Goal: Information Seeking & Learning: Learn about a topic

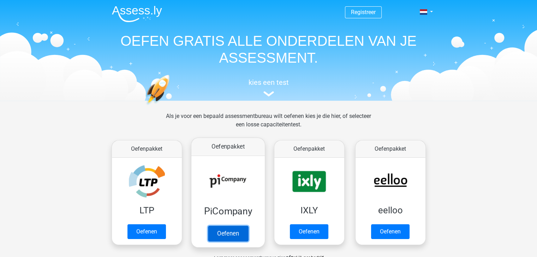
click at [218, 235] on link "Oefenen" at bounding box center [227, 234] width 40 height 16
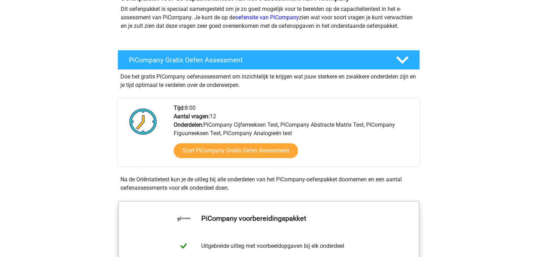
scroll to position [106, 0]
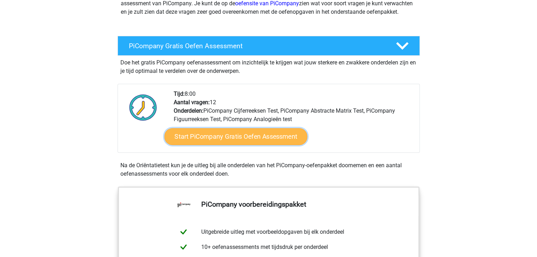
click at [258, 141] on link "Start PiCompany Gratis Oefen Assessment" at bounding box center [235, 136] width 143 height 17
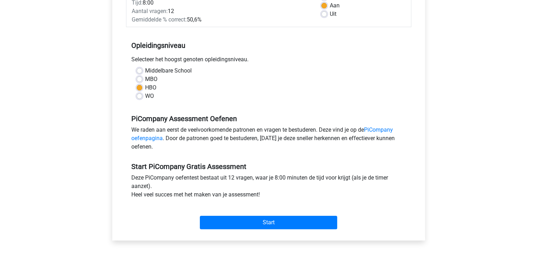
scroll to position [212, 0]
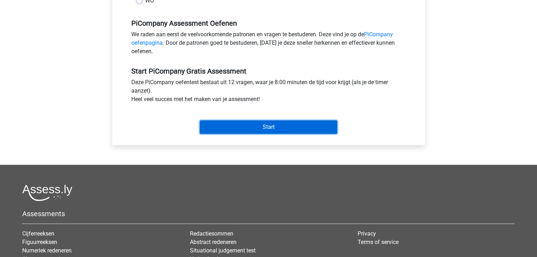
click at [293, 134] on input "Start" at bounding box center [268, 127] width 137 height 13
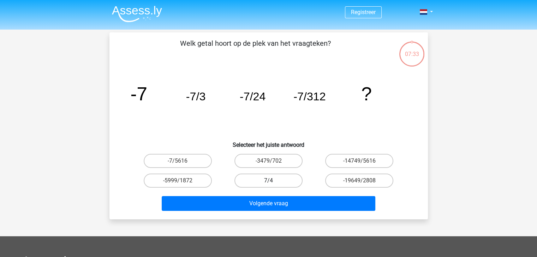
click at [262, 178] on label "7/4" at bounding box center [268, 181] width 68 height 14
click at [268, 181] on input "7/4" at bounding box center [270, 183] width 5 height 5
radio input "true"
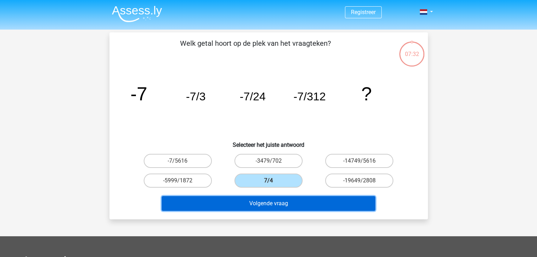
click at [263, 203] on button "Volgende vraag" at bounding box center [268, 203] width 213 height 15
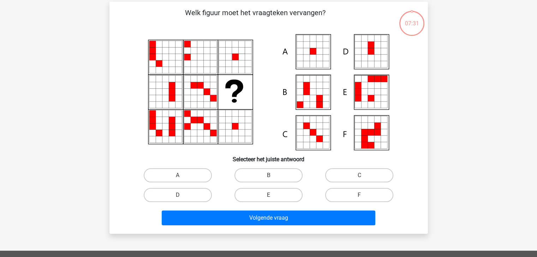
scroll to position [32, 0]
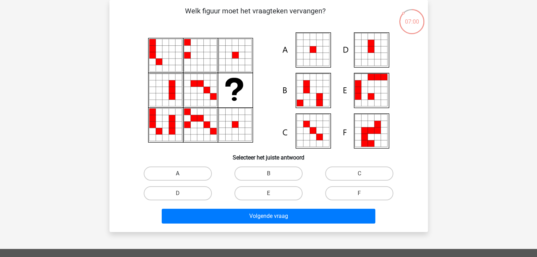
click at [184, 176] on label "A" at bounding box center [178, 174] width 68 height 14
click at [182, 176] on input "A" at bounding box center [179, 176] width 5 height 5
radio input "true"
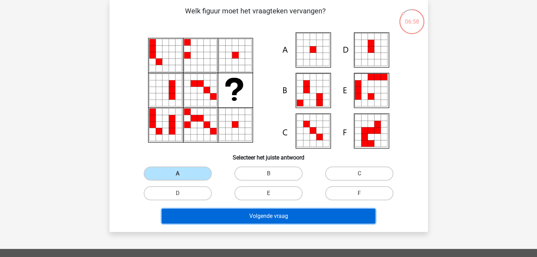
click at [277, 217] on button "Volgende vraag" at bounding box center [268, 216] width 213 height 15
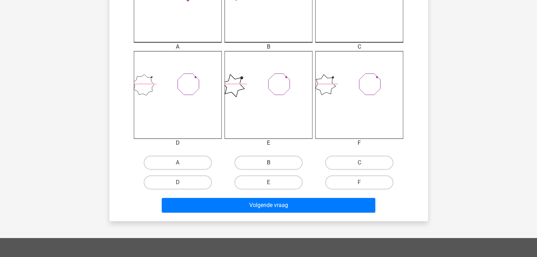
scroll to position [279, 0]
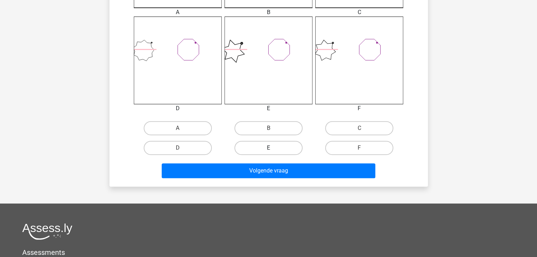
click at [274, 144] on label "E" at bounding box center [268, 148] width 68 height 14
click at [273, 148] on input "E" at bounding box center [270, 150] width 5 height 5
radio input "true"
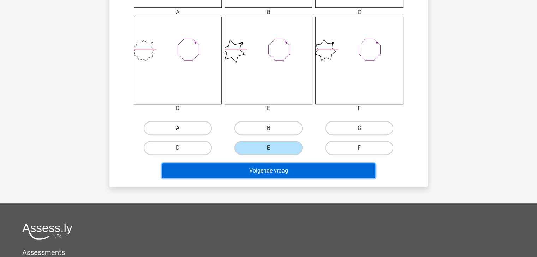
click at [275, 176] on button "Volgende vraag" at bounding box center [268, 171] width 213 height 15
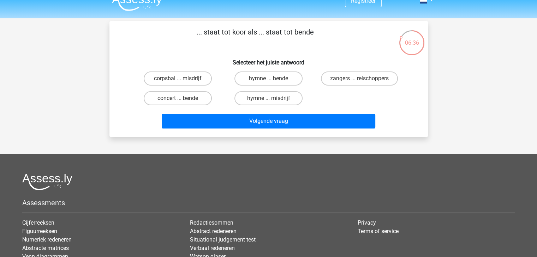
scroll to position [0, 0]
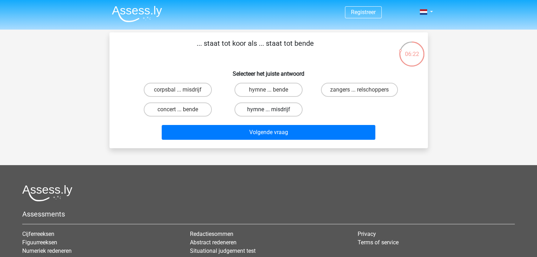
click at [288, 110] on label "hymne ... misdrijf" at bounding box center [268, 110] width 68 height 14
click at [273, 110] on input "hymne ... misdrijf" at bounding box center [270, 112] width 5 height 5
radio input "true"
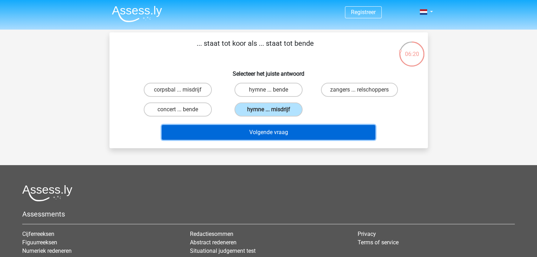
click at [283, 135] on button "Volgende vraag" at bounding box center [268, 132] width 213 height 15
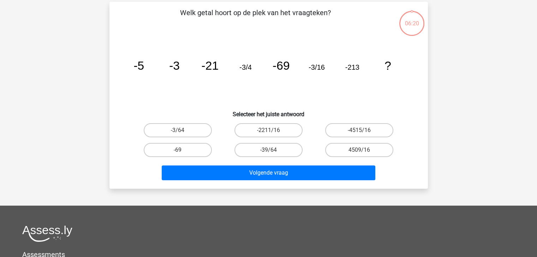
scroll to position [32, 0]
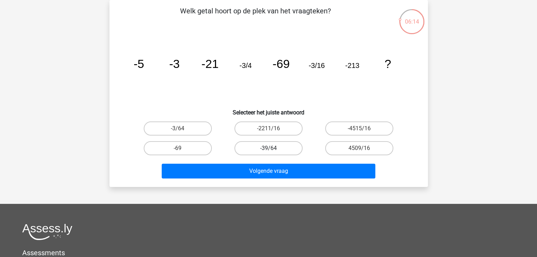
click at [279, 146] on label "-39/64" at bounding box center [268, 148] width 68 height 14
click at [273, 149] on input "-39/64" at bounding box center [270, 151] width 5 height 5
radio input "true"
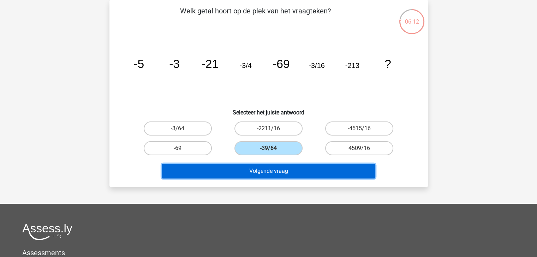
click at [303, 169] on button "Volgende vraag" at bounding box center [268, 171] width 213 height 15
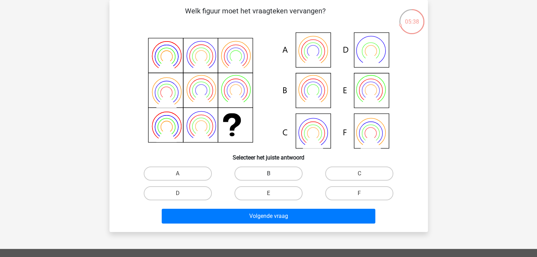
click at [276, 175] on label "B" at bounding box center [268, 174] width 68 height 14
click at [273, 175] on input "B" at bounding box center [270, 176] width 5 height 5
radio input "true"
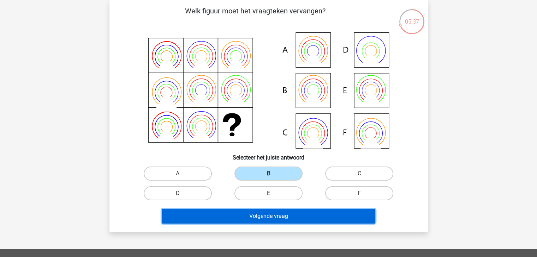
click at [275, 221] on button "Volgende vraag" at bounding box center [268, 216] width 213 height 15
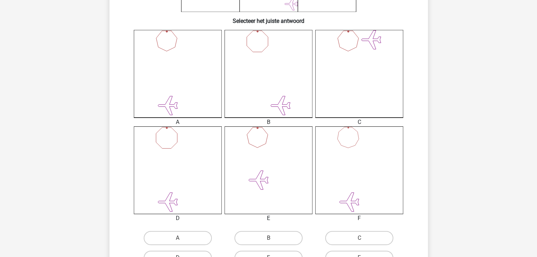
scroll to position [212, 0]
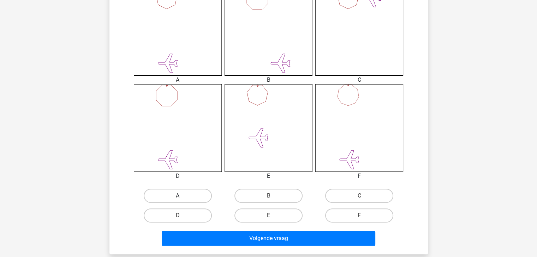
click at [172, 196] on label "A" at bounding box center [178, 196] width 68 height 14
click at [177, 196] on input "A" at bounding box center [179, 198] width 5 height 5
radio input "true"
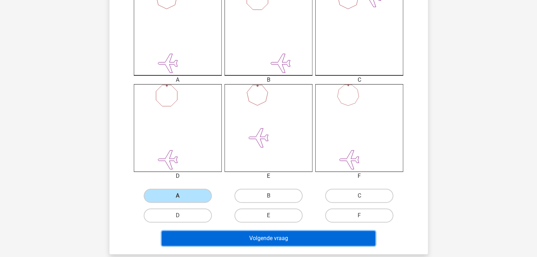
click at [295, 243] on button "Volgende vraag" at bounding box center [268, 238] width 213 height 15
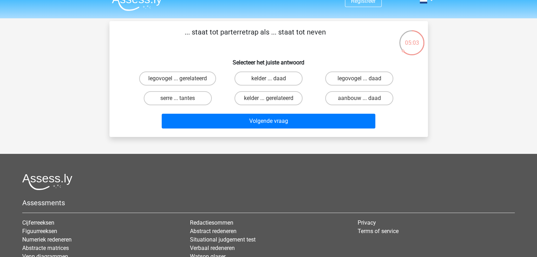
scroll to position [0, 0]
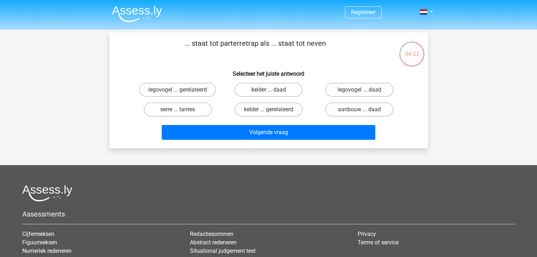
click at [182, 111] on input "serre ... tantes" at bounding box center [179, 112] width 5 height 5
radio input "true"
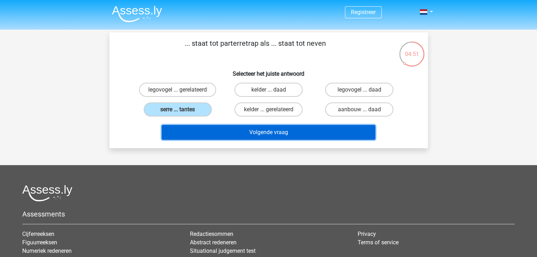
click at [268, 133] on button "Volgende vraag" at bounding box center [268, 132] width 213 height 15
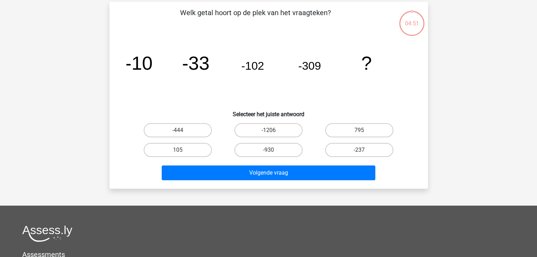
scroll to position [32, 0]
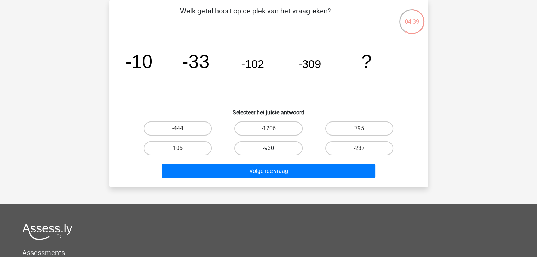
click at [277, 154] on label "-930" at bounding box center [268, 148] width 68 height 14
click at [273, 153] on input "-930" at bounding box center [270, 151] width 5 height 5
radio input "true"
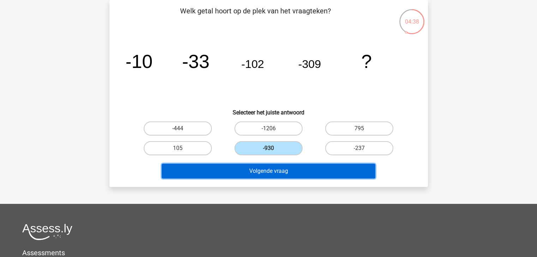
click at [278, 170] on button "Volgende vraag" at bounding box center [268, 171] width 213 height 15
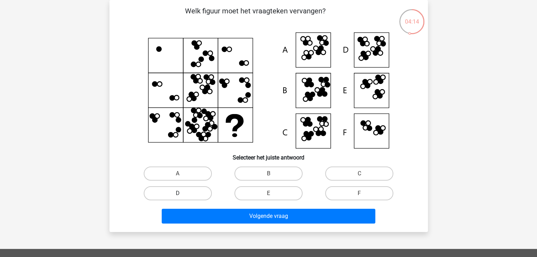
click at [164, 196] on label "D" at bounding box center [178, 194] width 68 height 14
click at [177, 196] on input "D" at bounding box center [179, 196] width 5 height 5
radio input "true"
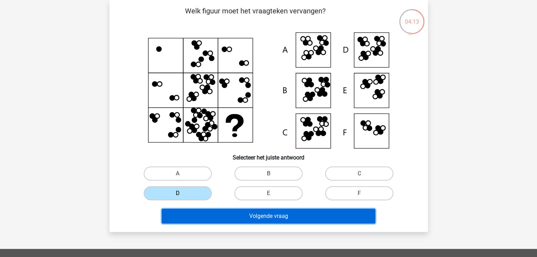
click at [274, 218] on button "Volgende vraag" at bounding box center [268, 216] width 213 height 15
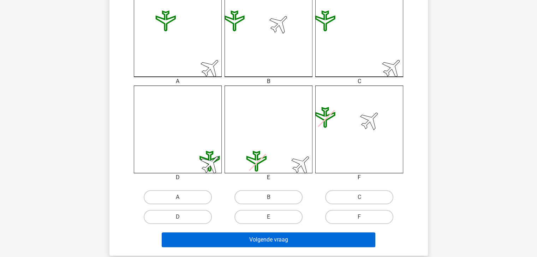
scroll to position [247, 0]
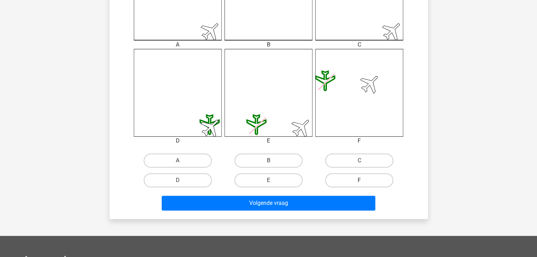
click at [361, 180] on label "F" at bounding box center [359, 181] width 68 height 14
click at [361, 181] on input "F" at bounding box center [361, 183] width 5 height 5
radio input "true"
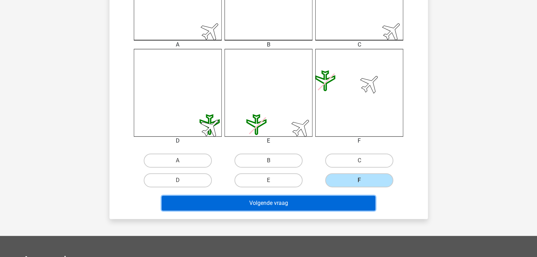
click at [308, 205] on button "Volgende vraag" at bounding box center [268, 203] width 213 height 15
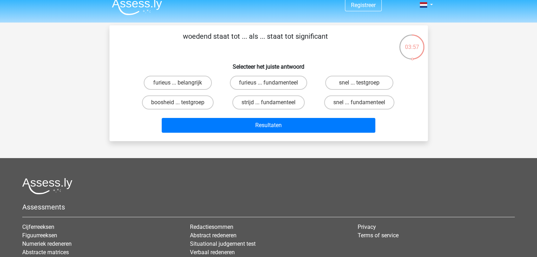
scroll to position [0, 0]
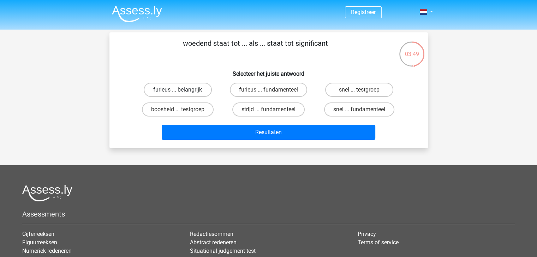
click at [195, 89] on label "furieus ... belangrijk" at bounding box center [178, 90] width 68 height 14
click at [182, 90] on input "furieus ... belangrijk" at bounding box center [179, 92] width 5 height 5
radio input "true"
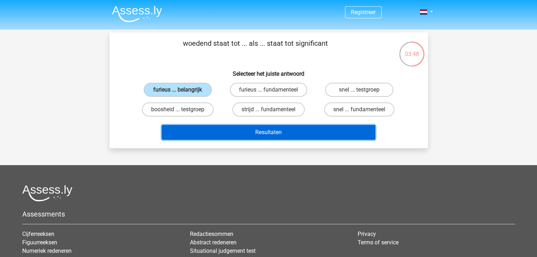
click at [244, 130] on button "Resultaten" at bounding box center [268, 132] width 213 height 15
